Goal: Information Seeking & Learning: Learn about a topic

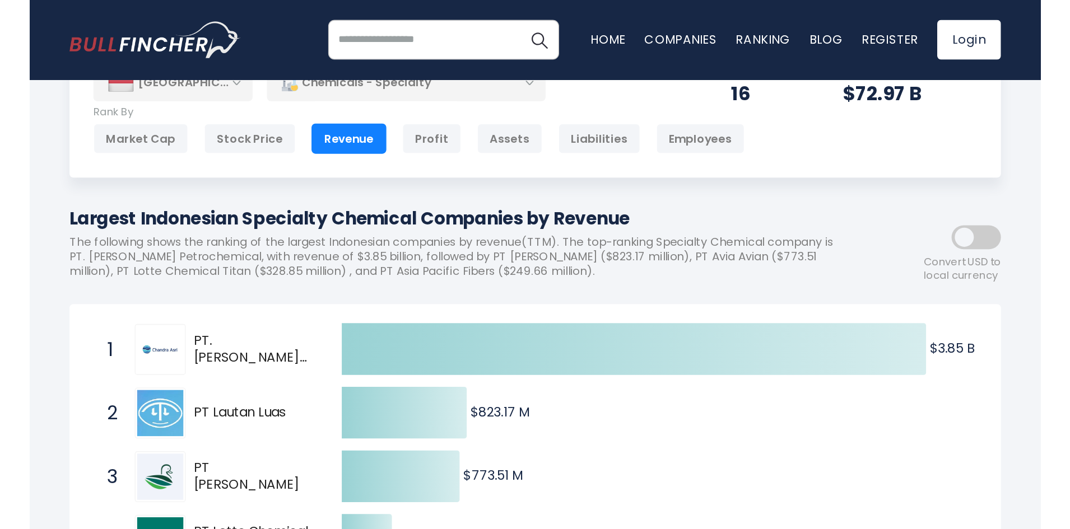
scroll to position [112, 0]
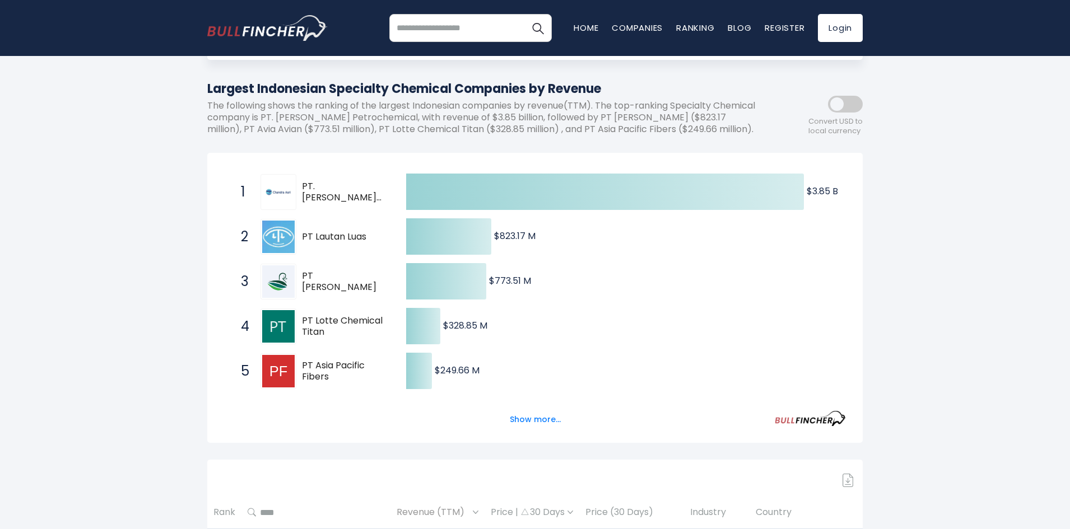
click at [377, 184] on span "1 PT. Chandra Asri Petrochemical TPIA.JK" at bounding box center [314, 191] width 168 height 41
drag, startPoint x: 371, startPoint y: 213, endPoint x: 309, endPoint y: 190, distance: 67.0
click at [305, 179] on div "Created with Highcharts 12.1.2 $3.85 B ​ $3.85 B $823.17 M ​ $823.17 M $773.51 …" at bounding box center [534, 298] width 655 height 290
drag, startPoint x: 308, startPoint y: 195, endPoint x: 302, endPoint y: 195, distance: 5.6
click at [304, 195] on span "PT. [PERSON_NAME] Petrochemical" at bounding box center [344, 193] width 85 height 24
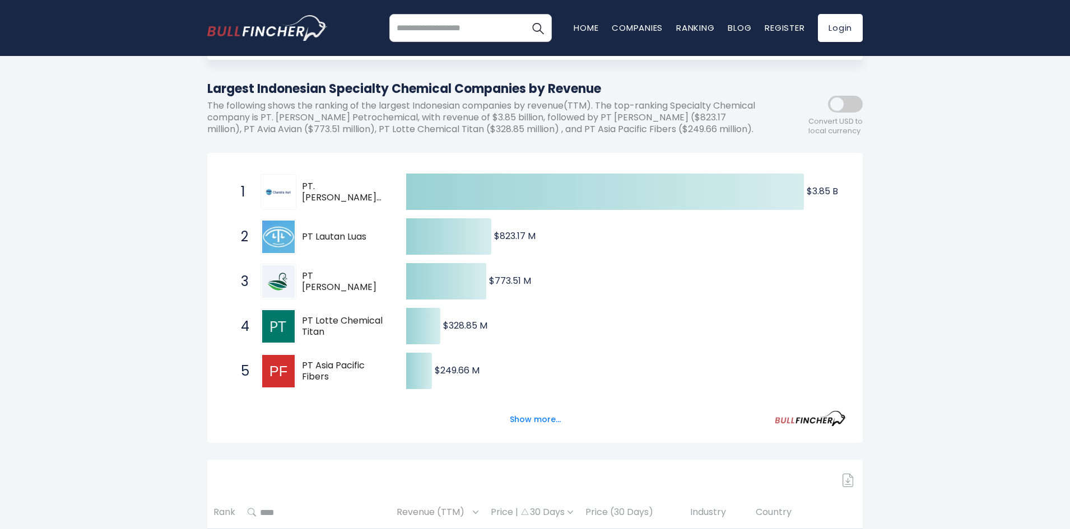
drag, startPoint x: 300, startPoint y: 195, endPoint x: 340, endPoint y: 210, distance: 43.4
click at [338, 210] on div "1 PT. Chandra Asri Petrochemical TPIA.JK" at bounding box center [310, 192] width 151 height 36
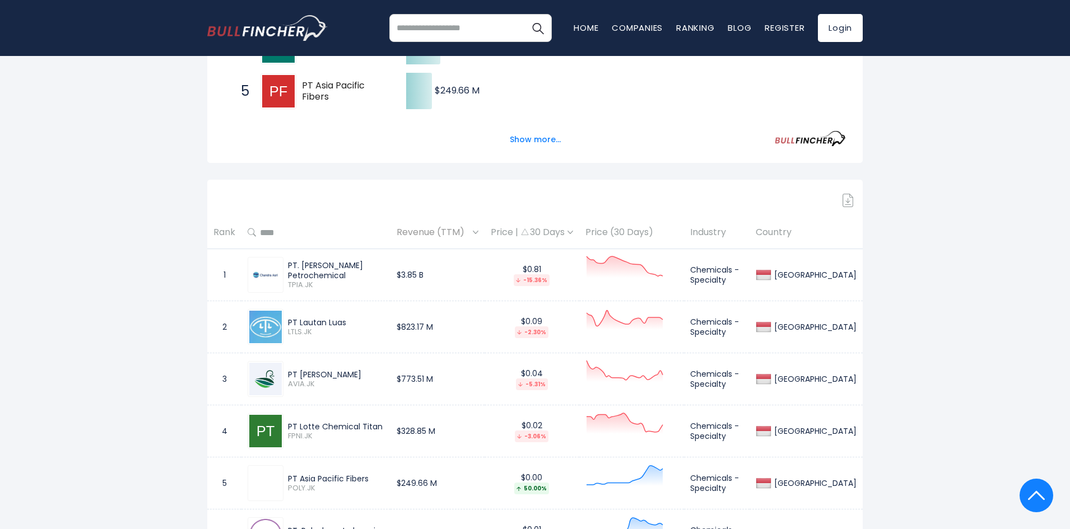
scroll to position [504, 0]
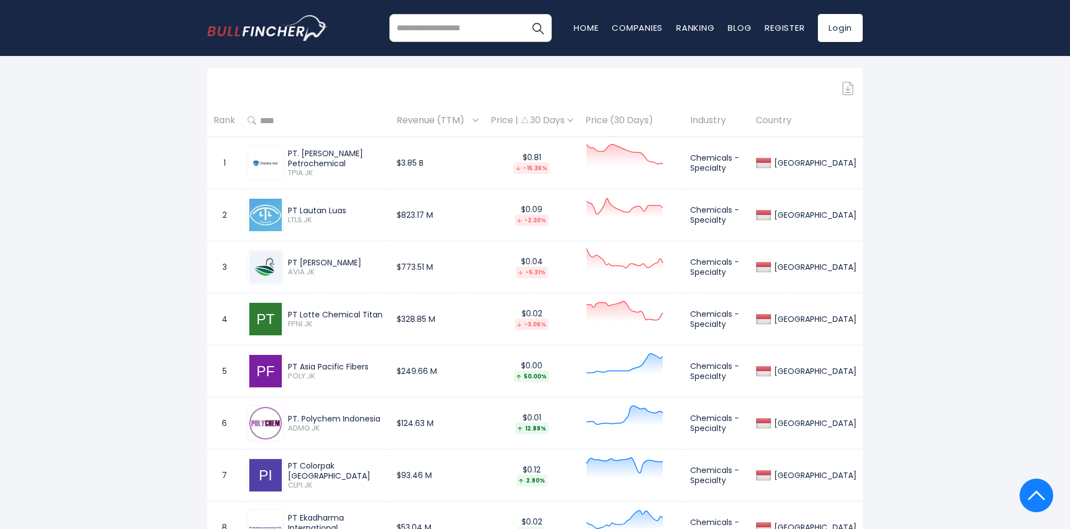
drag, startPoint x: 351, startPoint y: 220, endPoint x: 284, endPoint y: 222, distance: 66.7
click at [284, 222] on div "PT Lautan Luas LTLS.JK" at bounding box center [333, 216] width 101 height 20
copy div "PT Lautan Luas"
click at [362, 216] on div "PT Lautan Luas" at bounding box center [336, 211] width 96 height 10
drag, startPoint x: 359, startPoint y: 226, endPoint x: 284, endPoint y: 216, distance: 75.7
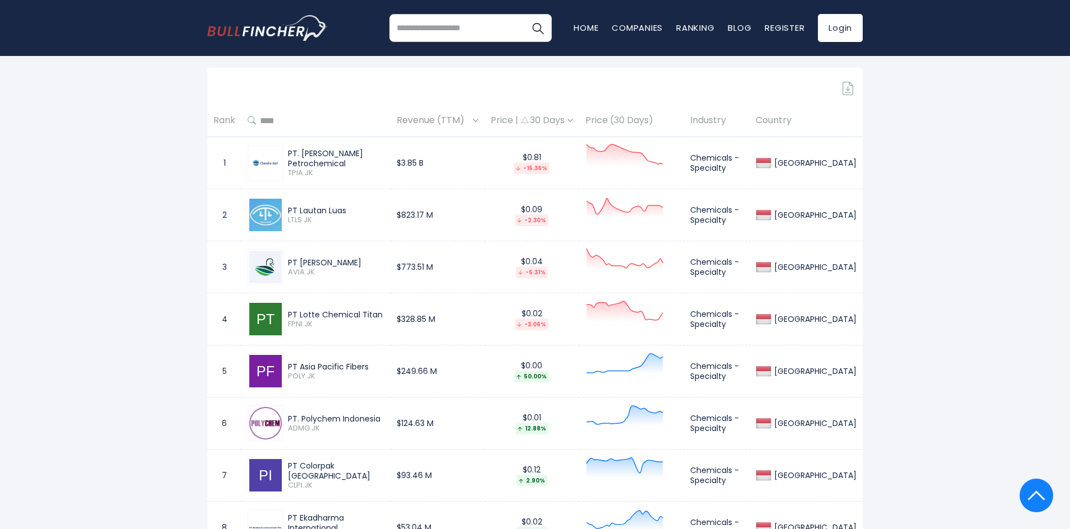
click at [284, 216] on div "PT Lautan Luas LTLS.JK" at bounding box center [316, 215] width 137 height 36
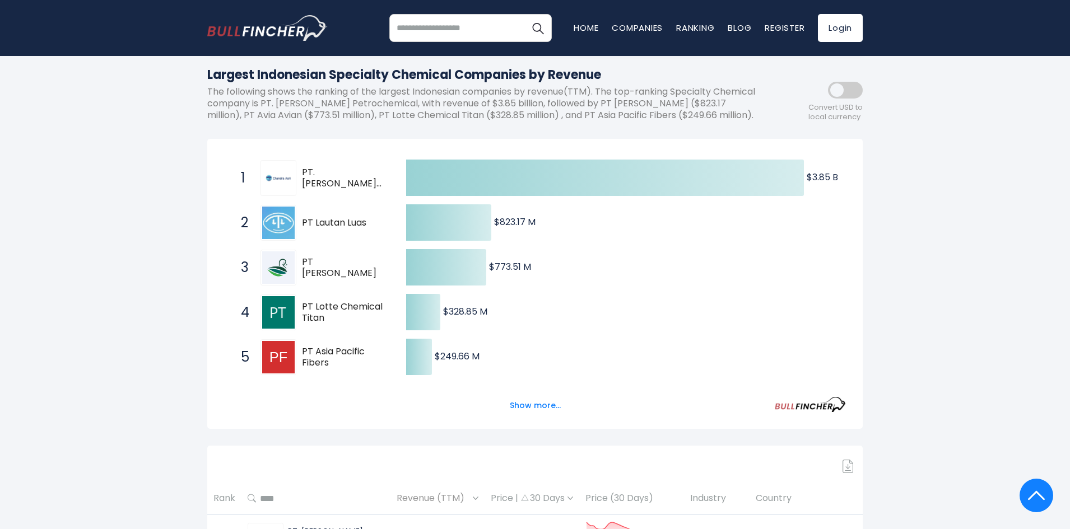
scroll to position [0, 0]
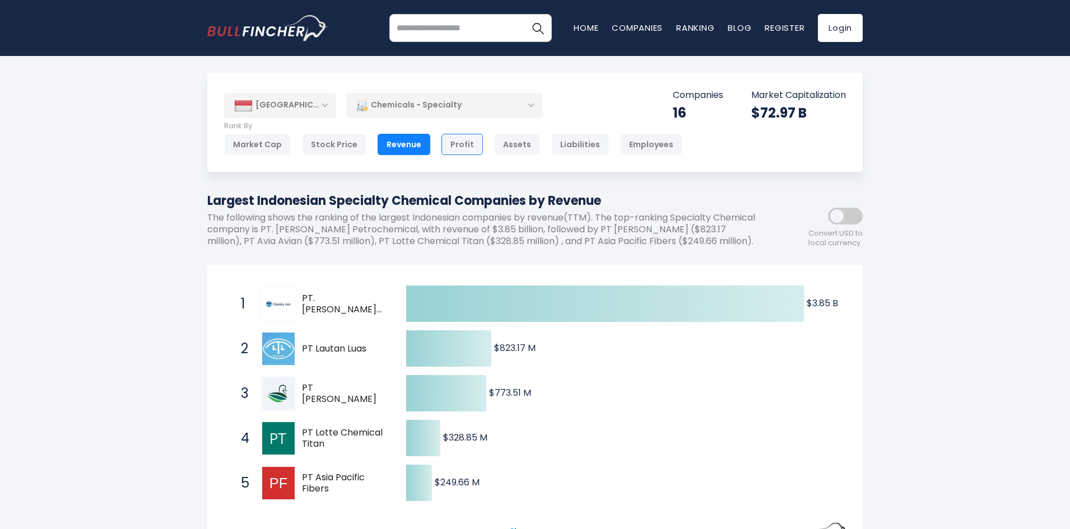
click at [452, 143] on div "Profit" at bounding box center [461, 144] width 41 height 21
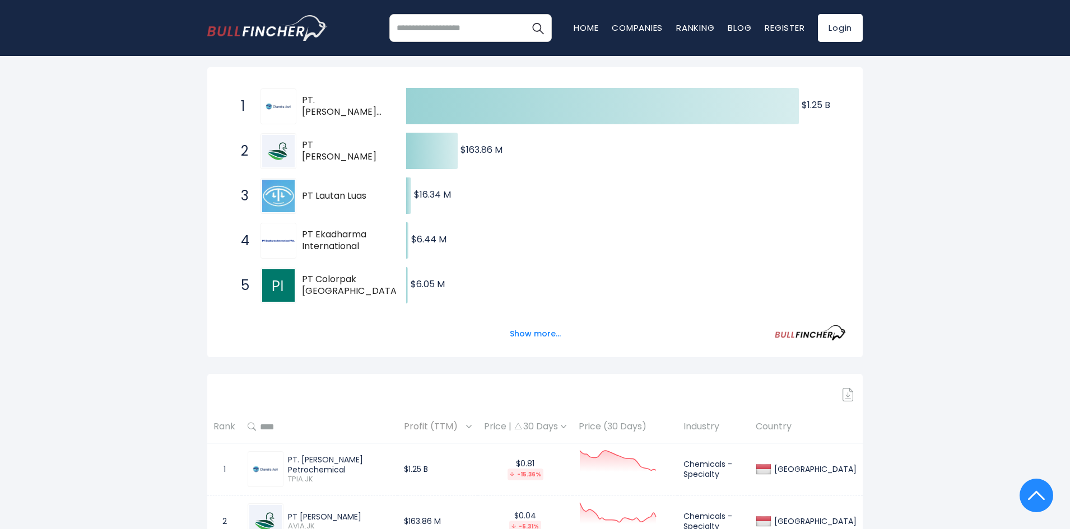
scroll to position [112, 0]
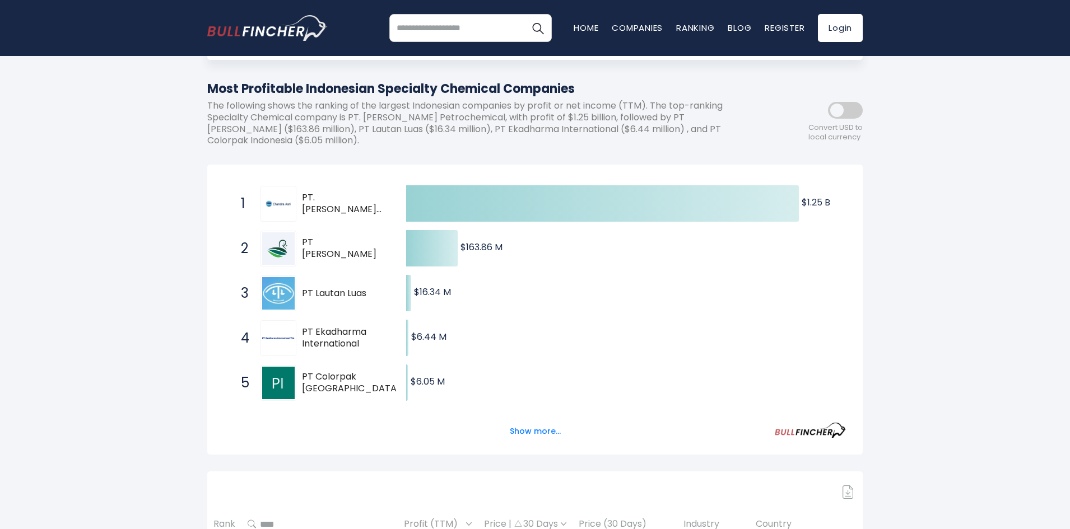
drag, startPoint x: 373, startPoint y: 249, endPoint x: 316, endPoint y: 248, distance: 57.1
click at [316, 248] on span "PT [PERSON_NAME]" at bounding box center [344, 249] width 85 height 24
drag, startPoint x: 310, startPoint y: 246, endPoint x: 367, endPoint y: 235, distance: 58.3
click at [361, 238] on div "2 PT Avia Avian AVIA.JK" at bounding box center [310, 249] width 151 height 36
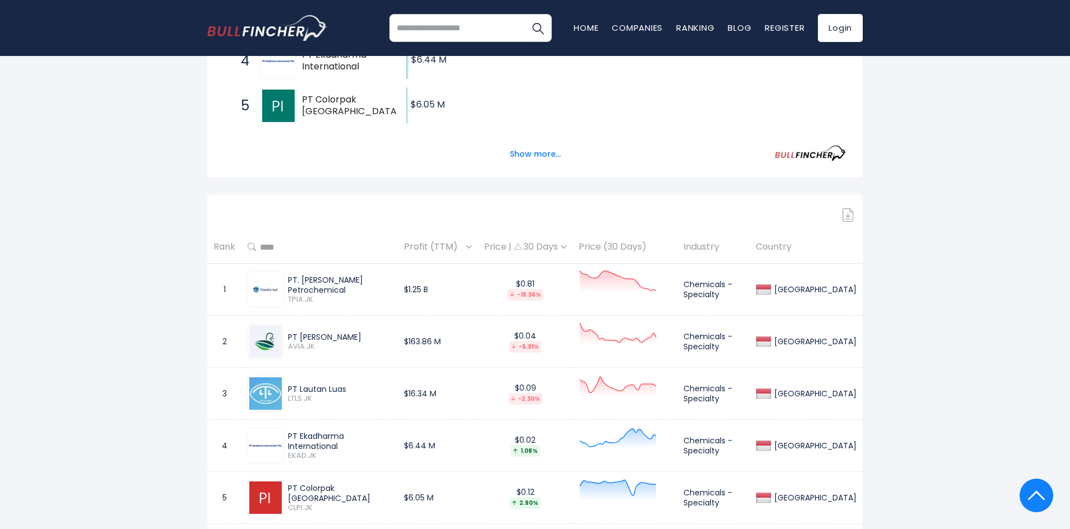
scroll to position [392, 0]
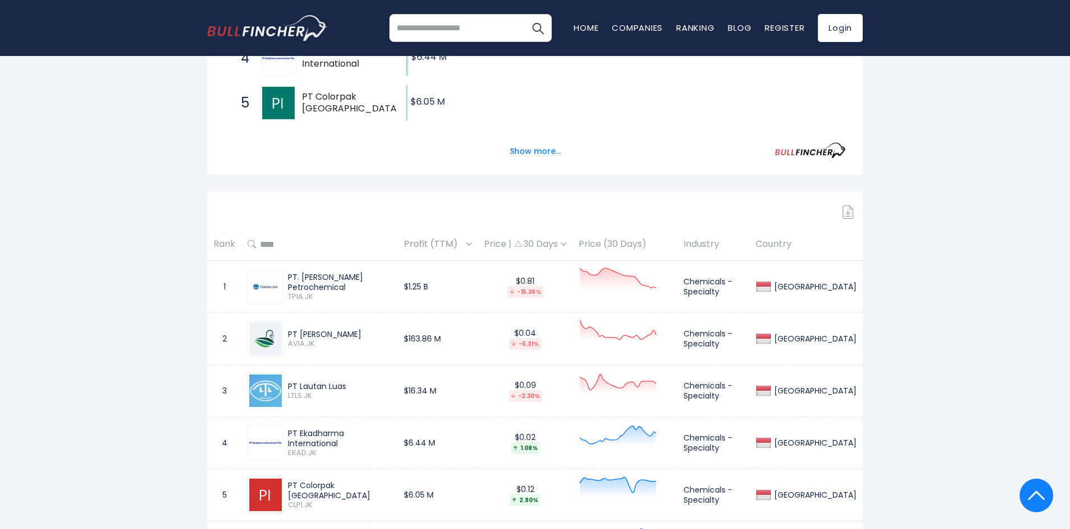
drag, startPoint x: 289, startPoint y: 332, endPoint x: 349, endPoint y: 330, distance: 60.5
click at [349, 330] on div "PT [PERSON_NAME]" at bounding box center [340, 334] width 104 height 10
copy div "PT [PERSON_NAME]"
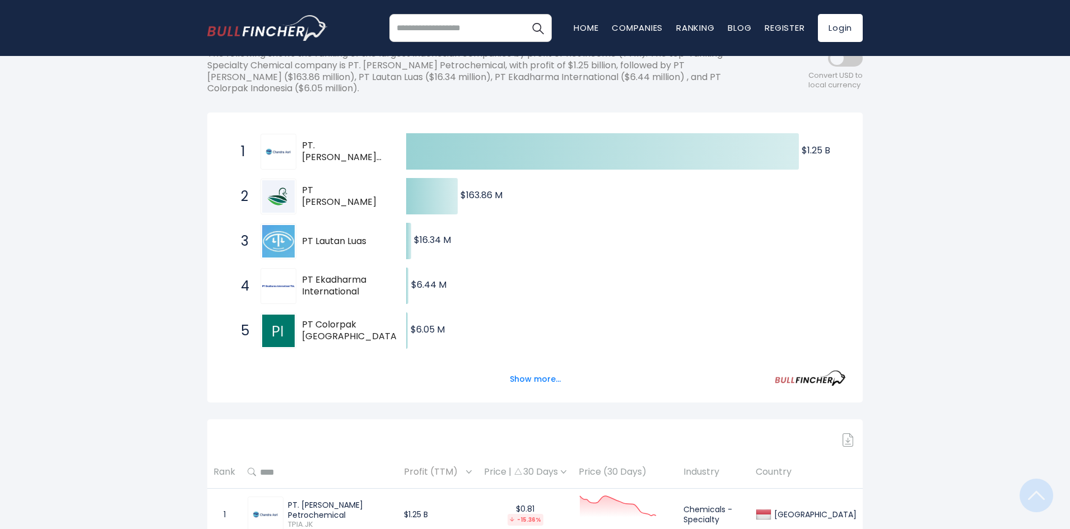
scroll to position [0, 0]
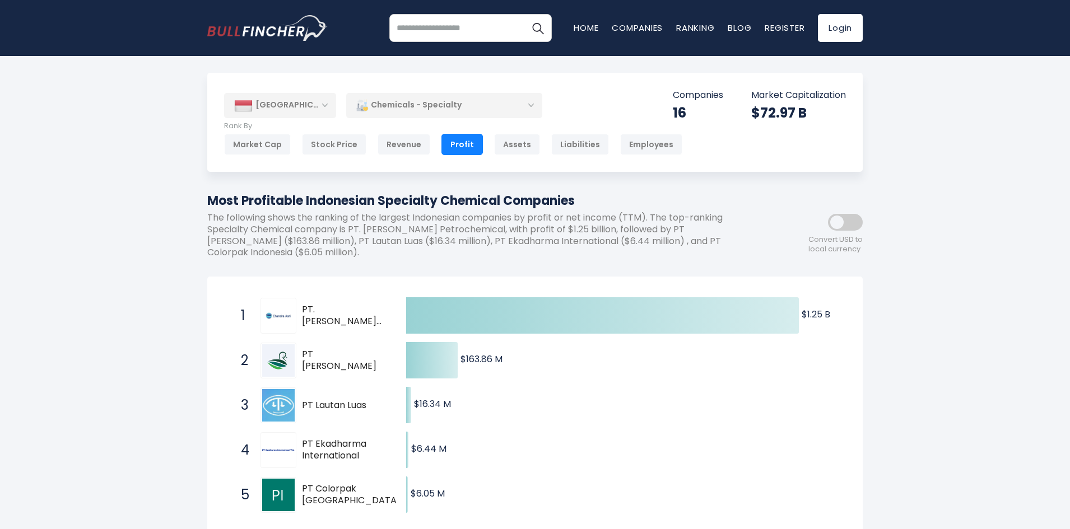
drag, startPoint x: 305, startPoint y: 405, endPoint x: 345, endPoint y: 406, distance: 40.3
click at [345, 406] on span "PT Lautan Luas" at bounding box center [344, 406] width 85 height 12
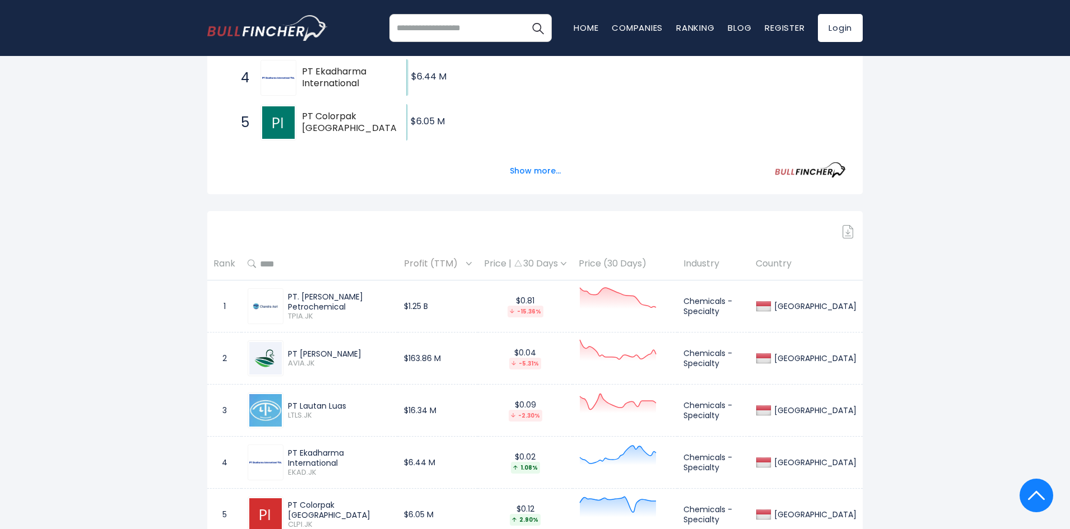
scroll to position [392, 0]
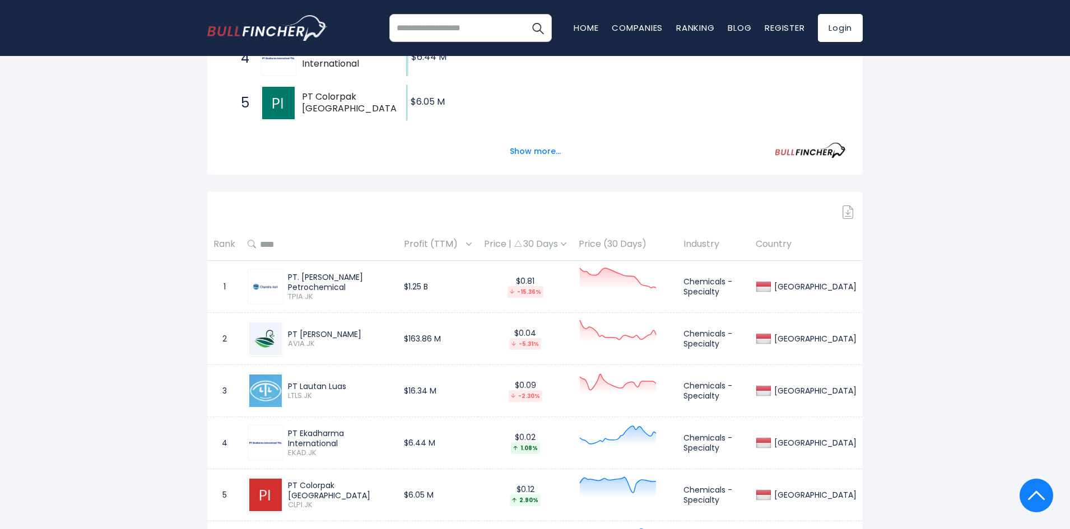
drag, startPoint x: 350, startPoint y: 387, endPoint x: 281, endPoint y: 382, distance: 69.6
click at [281, 382] on div "PT Lautan Luas LTLS.JK" at bounding box center [320, 391] width 144 height 36
copy div "PT Lautan Luas"
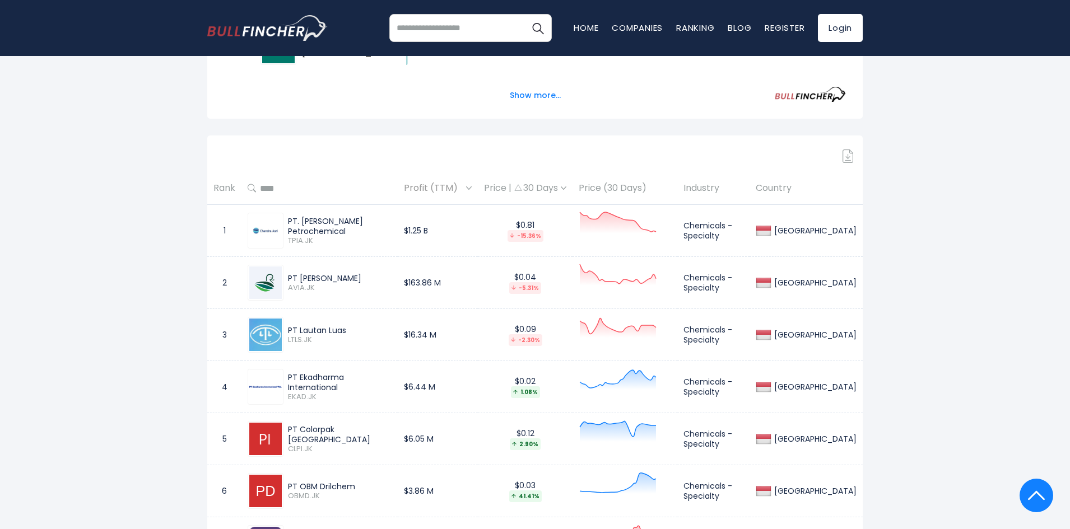
scroll to position [504, 0]
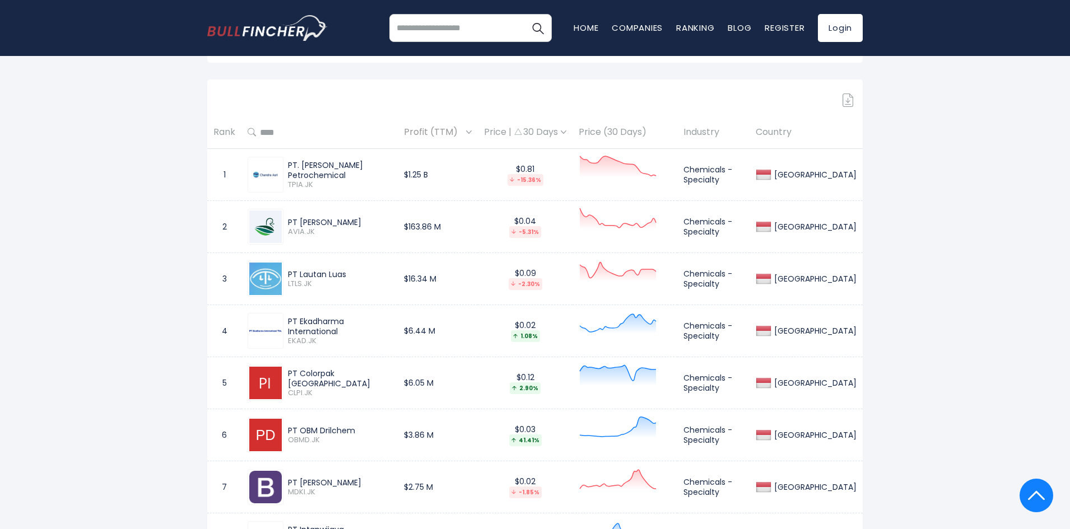
drag, startPoint x: 404, startPoint y: 326, endPoint x: 286, endPoint y: 323, distance: 117.6
click at [286, 323] on div "PT Ekadharma International EKAD.JK" at bounding box center [337, 331] width 108 height 30
copy div "PT Ekadharma International"
drag, startPoint x: 389, startPoint y: 376, endPoint x: 289, endPoint y: 373, distance: 100.3
click at [289, 373] on div "PT Colorpak [GEOGRAPHIC_DATA]" at bounding box center [340, 378] width 104 height 20
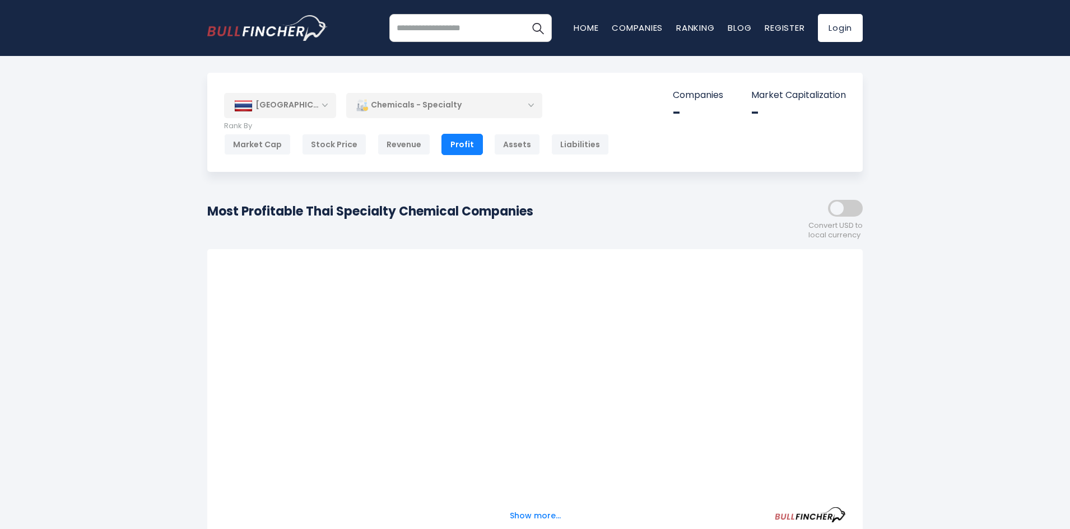
click at [507, 100] on div "Chemicals - Specialty" at bounding box center [444, 105] width 196 height 26
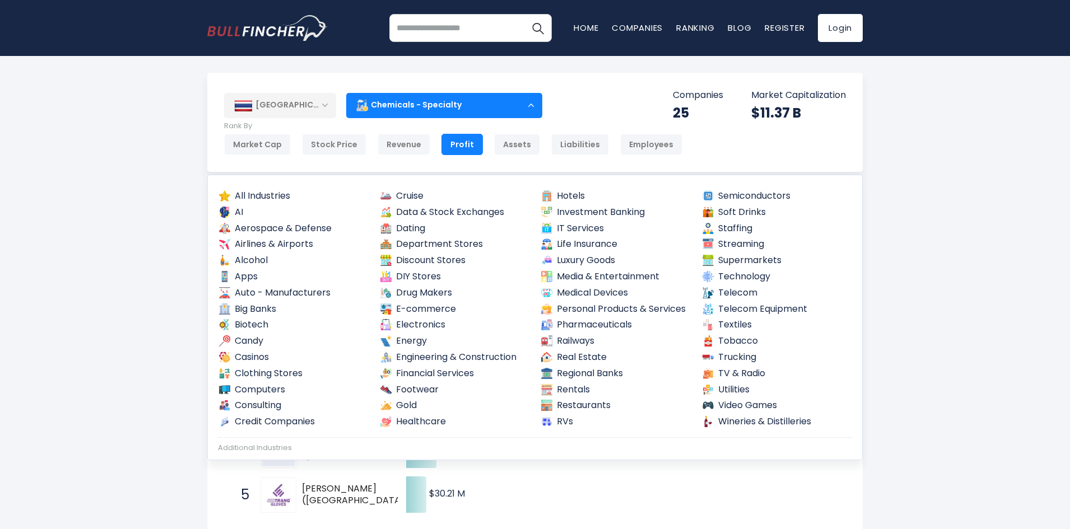
scroll to position [309, 0]
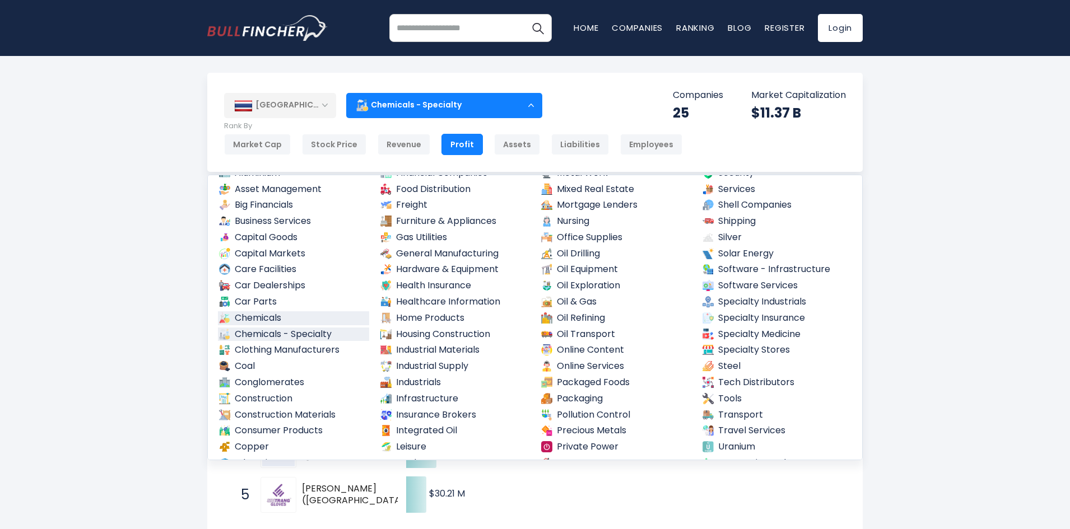
click at [262, 316] on link "Chemicals" at bounding box center [293, 318] width 151 height 14
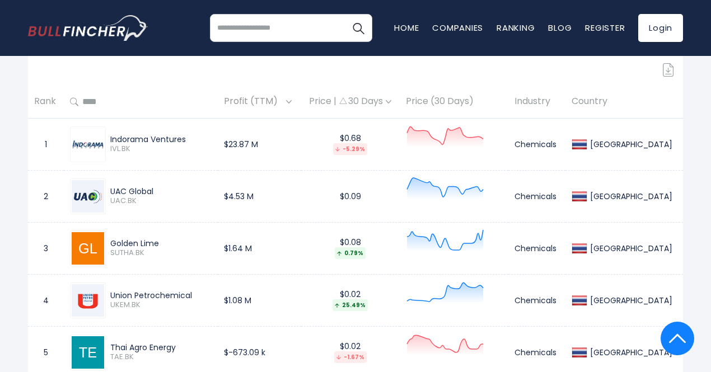
scroll to position [503, 0]
drag, startPoint x: 116, startPoint y: 193, endPoint x: 161, endPoint y: 195, distance: 44.3
click at [161, 195] on div "UAC Global" at bounding box center [160, 192] width 101 height 10
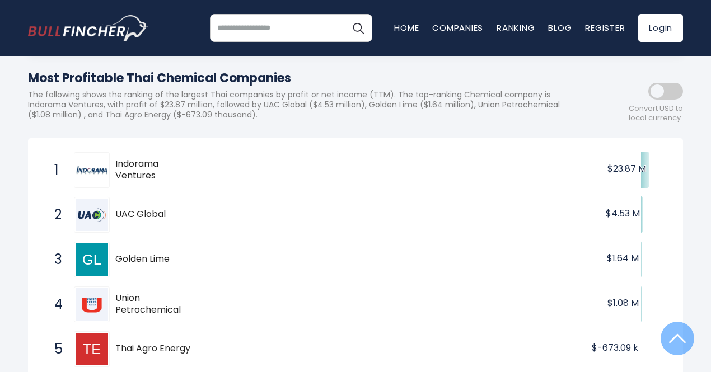
scroll to position [112, 0]
